Goal: Navigation & Orientation: Find specific page/section

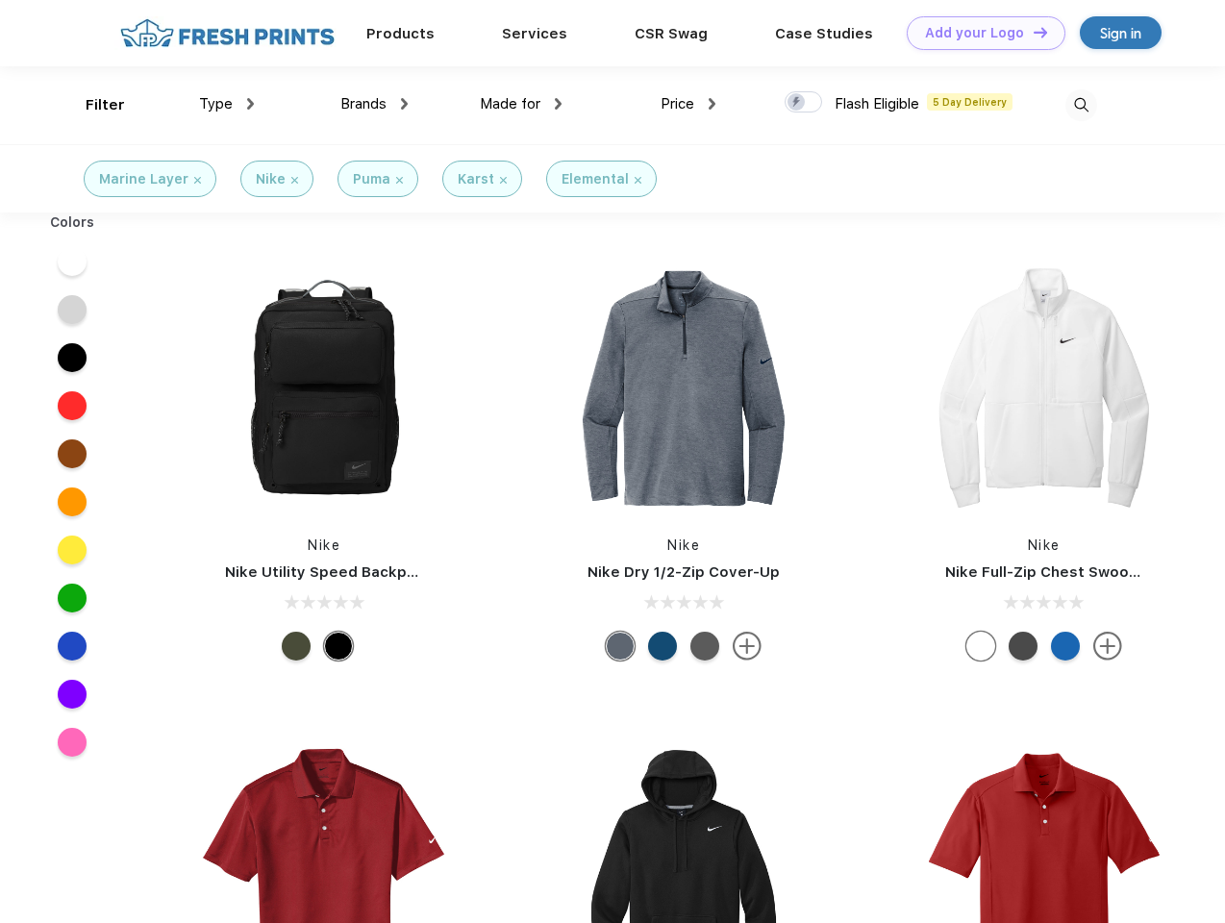
click at [979, 33] on link "Add your Logo Design Tool" at bounding box center [985, 33] width 159 height 34
click at [0, 0] on div "Design Tool" at bounding box center [0, 0] width 0 height 0
click at [1031, 32] on link "Add your Logo Design Tool" at bounding box center [985, 33] width 159 height 34
click at [92, 105] on div "Filter" at bounding box center [105, 105] width 39 height 22
click at [227, 104] on span "Type" at bounding box center [216, 103] width 34 height 17
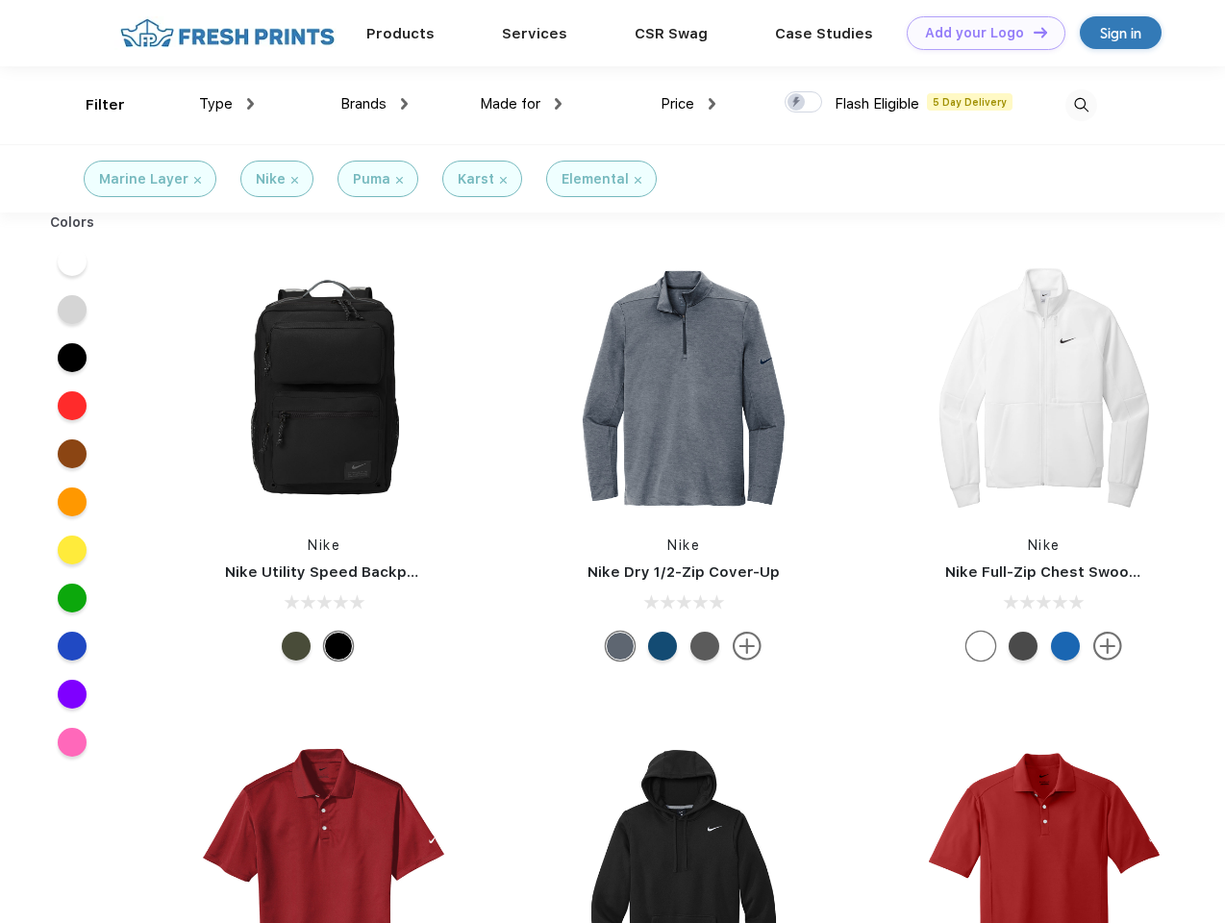
click at [374, 104] on span "Brands" at bounding box center [363, 103] width 46 height 17
click at [521, 104] on span "Made for" at bounding box center [510, 103] width 61 height 17
click at [688, 104] on span "Price" at bounding box center [677, 103] width 34 height 17
click at [804, 103] on div at bounding box center [802, 101] width 37 height 21
click at [797, 103] on input "checkbox" at bounding box center [790, 96] width 12 height 12
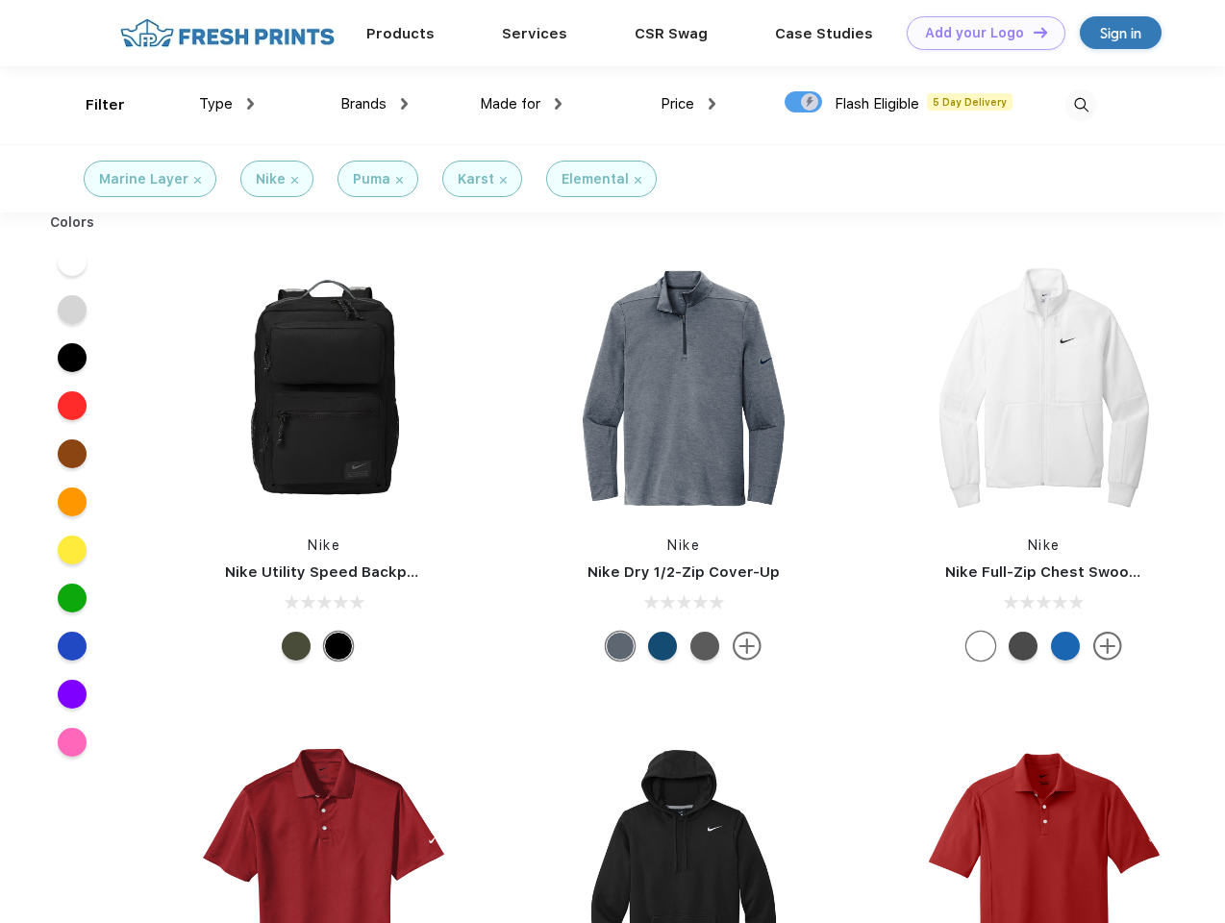
click at [1080, 105] on img at bounding box center [1081, 105] width 32 height 32
